Goal: Navigation & Orientation: Find specific page/section

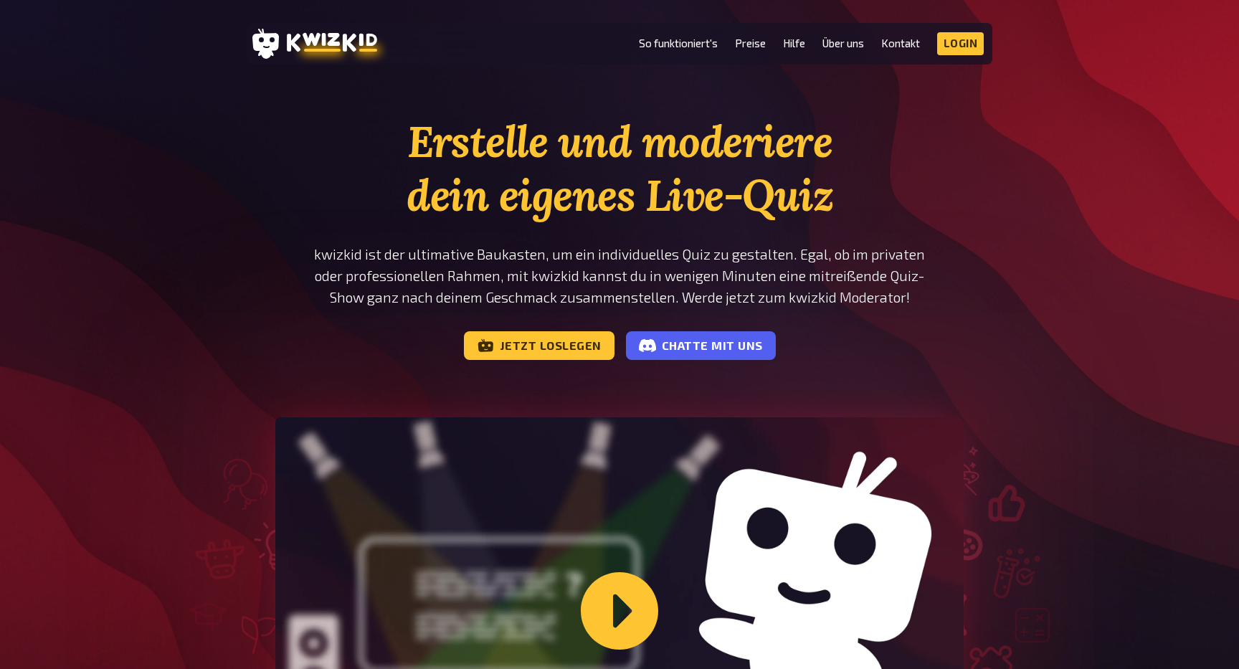
click at [673, 50] on li "So funktioniert's" at bounding box center [678, 43] width 79 height 23
click at [673, 39] on link "So funktioniert's" at bounding box center [678, 43] width 79 height 12
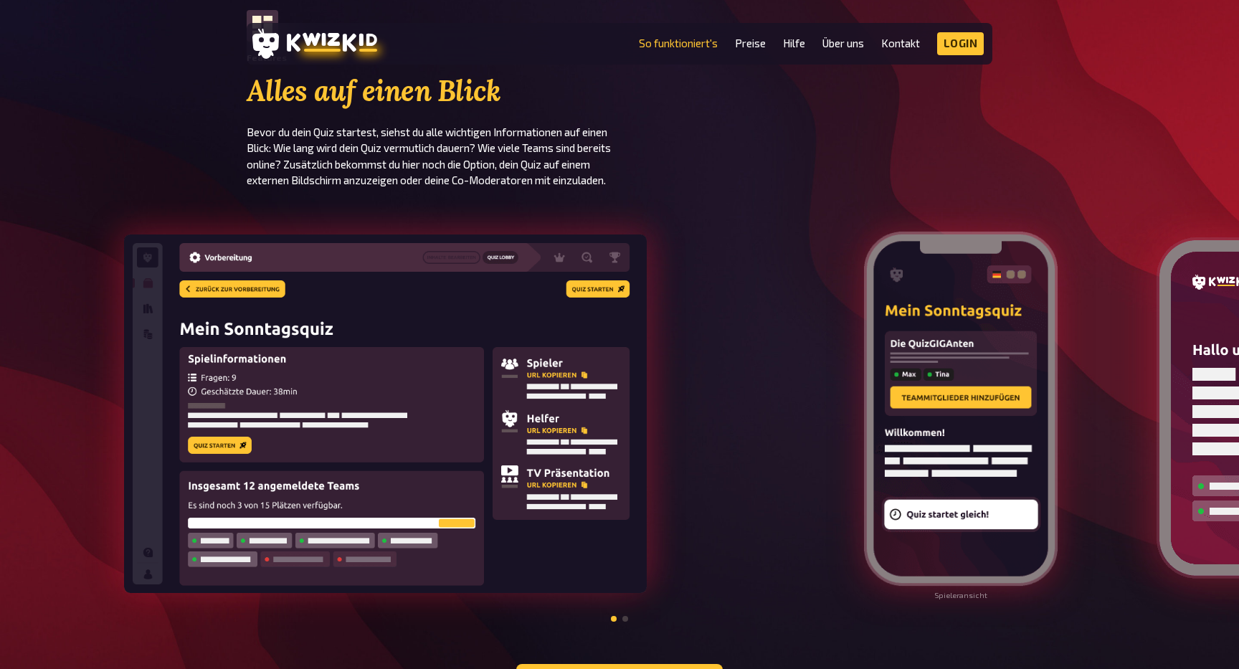
scroll to position [1419, 0]
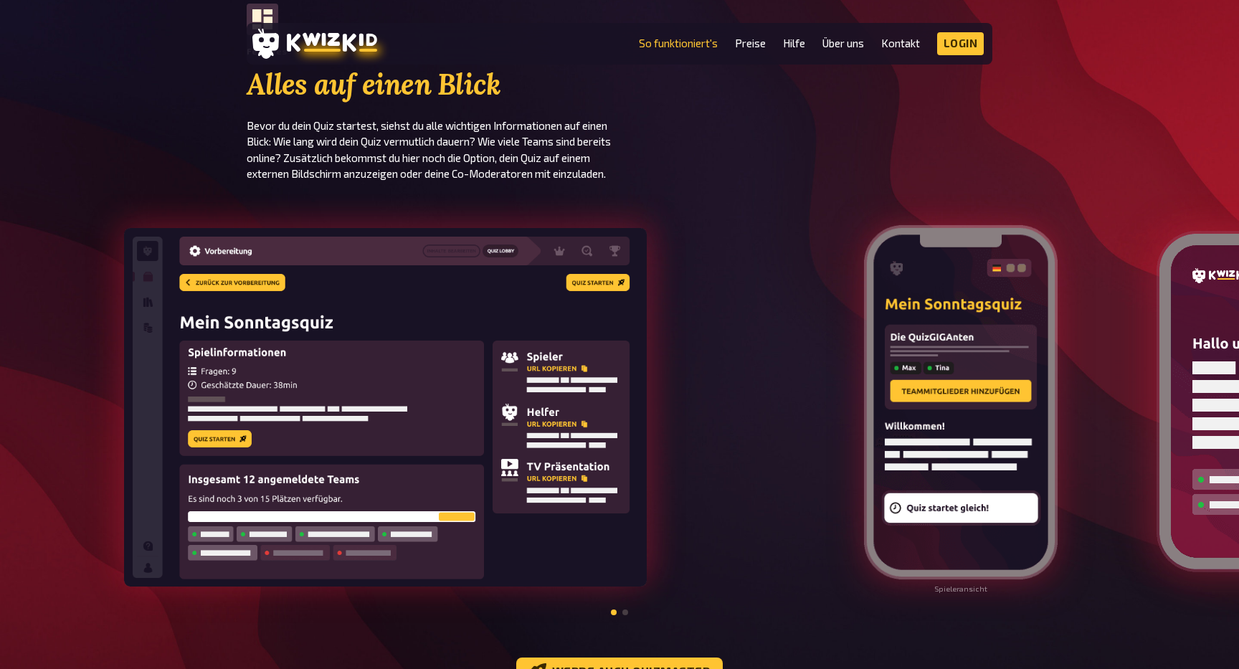
click at [755, 54] on li "Preise" at bounding box center [750, 43] width 31 height 23
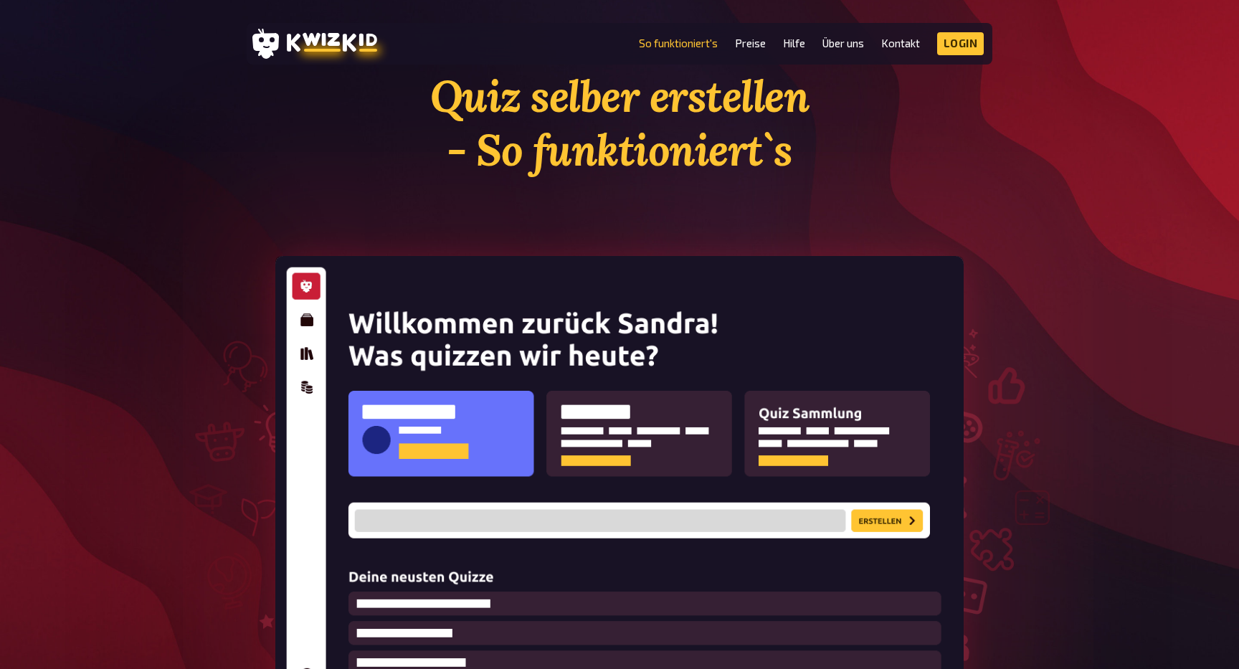
scroll to position [46, 0]
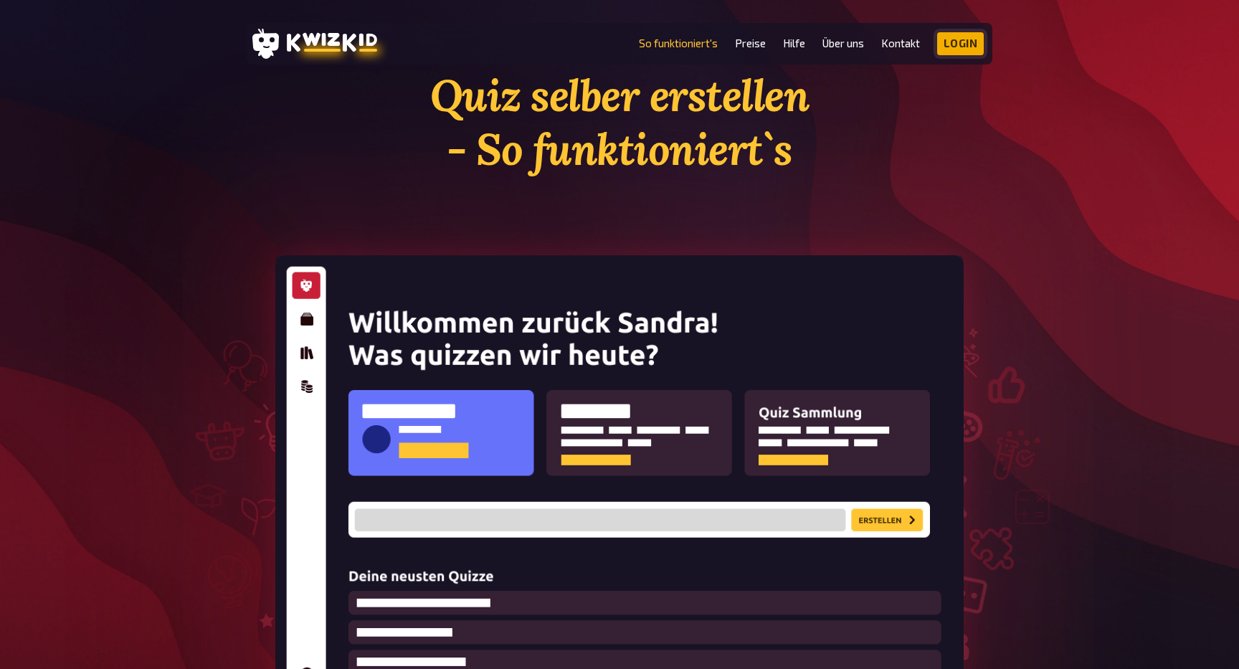
click at [957, 49] on link "Login" at bounding box center [960, 43] width 47 height 23
